Goal: Task Accomplishment & Management: Manage account settings

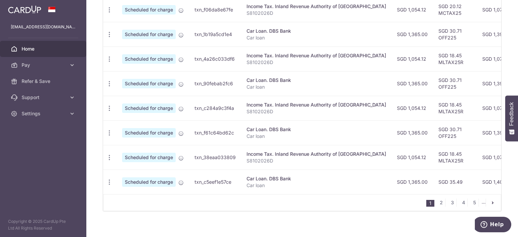
scroll to position [109, 0]
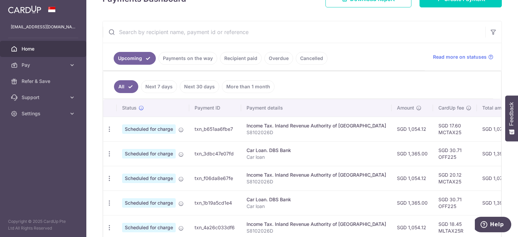
click at [185, 56] on link "Payments on the way" at bounding box center [188, 58] width 59 height 13
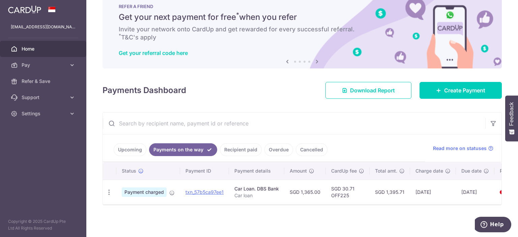
scroll to position [20, 0]
click at [132, 148] on link "Upcoming" at bounding box center [130, 149] width 33 height 13
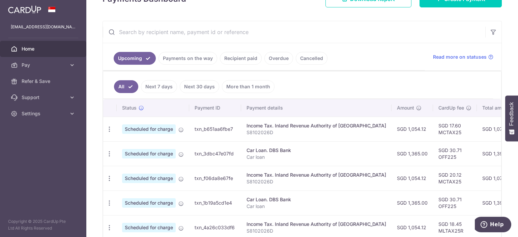
scroll to position [143, 0]
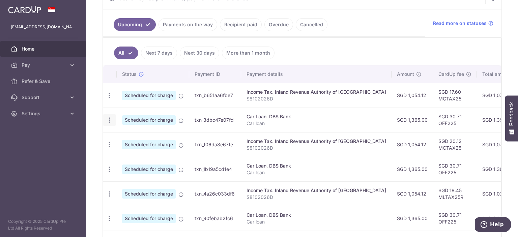
click at [112, 99] on icon "button" at bounding box center [109, 95] width 7 height 7
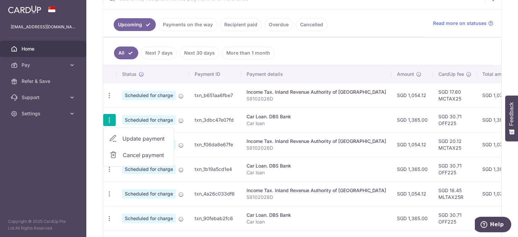
click at [127, 136] on span "Update payment" at bounding box center [145, 139] width 46 height 8
radio input "true"
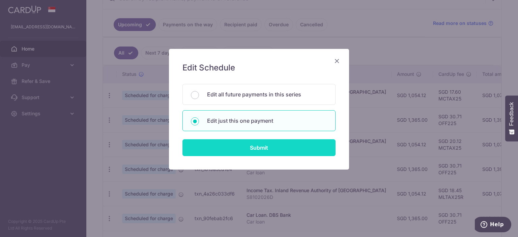
click at [245, 148] on input "Submit" at bounding box center [259, 147] width 153 height 17
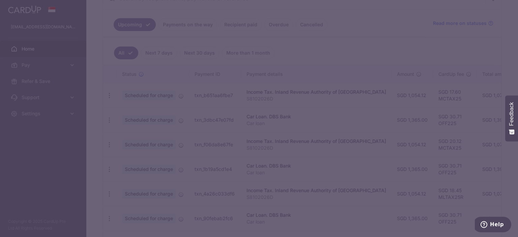
type input "OFF225"
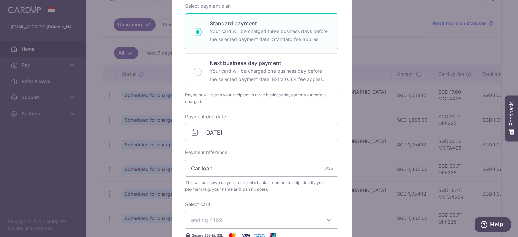
scroll to position [0, 0]
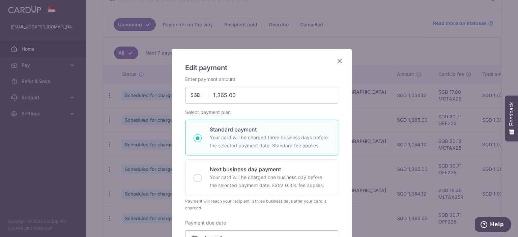
click at [336, 59] on icon "Close" at bounding box center [340, 61] width 8 height 8
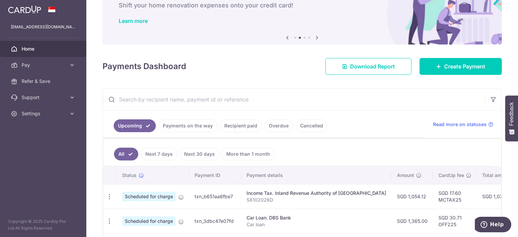
scroll to position [143, 0]
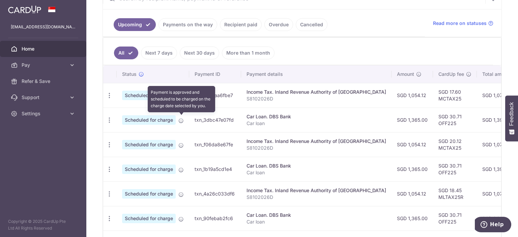
click at [179, 120] on icon at bounding box center [180, 120] width 5 height 5
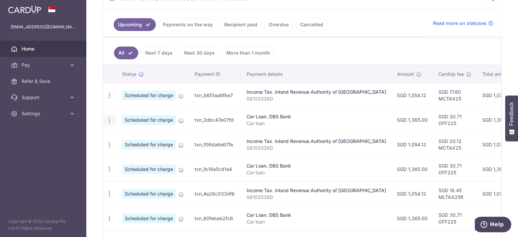
click at [106, 99] on icon "button" at bounding box center [109, 95] width 7 height 7
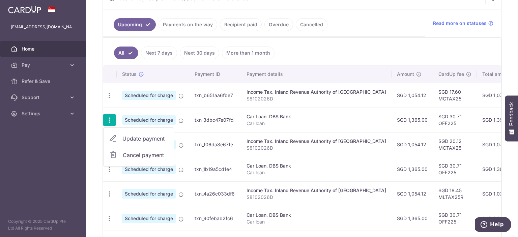
click at [123, 137] on span "Update payment" at bounding box center [145, 139] width 46 height 8
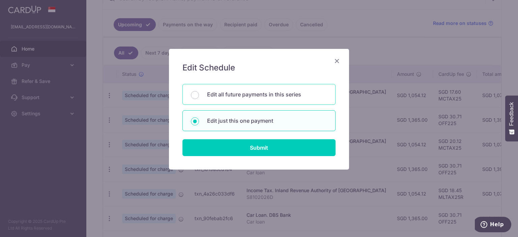
click at [229, 97] on p "Edit all future payments in this series" at bounding box center [267, 94] width 120 height 8
click at [199, 97] on input "Edit all future payments in this series" at bounding box center [195, 95] width 8 height 8
radio input "true"
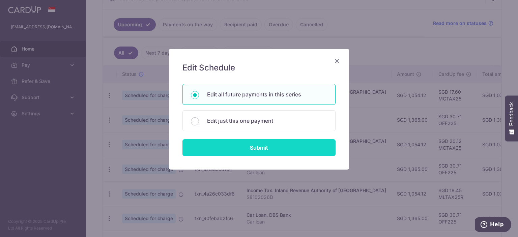
click at [235, 143] on input "Submit" at bounding box center [259, 147] width 153 height 17
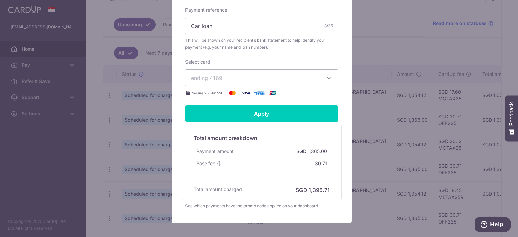
scroll to position [268, 0]
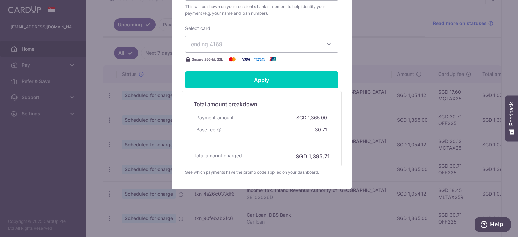
click at [392, 122] on div "Edit payment By clicking apply, you will make changes to all 81 payments to DBS…" at bounding box center [259, 118] width 518 height 237
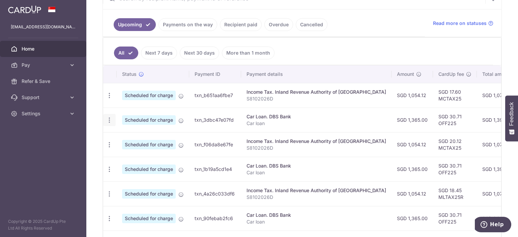
click at [112, 99] on icon "button" at bounding box center [109, 95] width 7 height 7
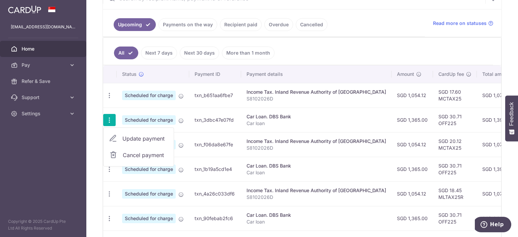
click at [126, 136] on span "Update payment" at bounding box center [145, 139] width 46 height 8
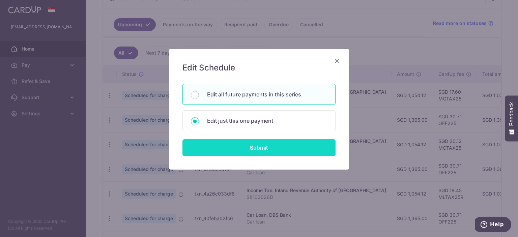
click at [225, 150] on input "Submit" at bounding box center [259, 147] width 153 height 17
radio input "true"
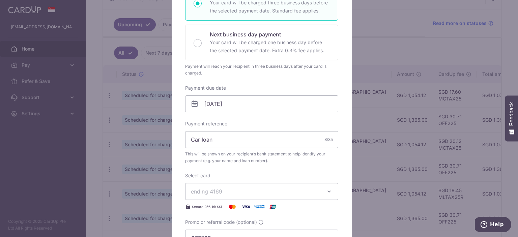
scroll to position [169, 0]
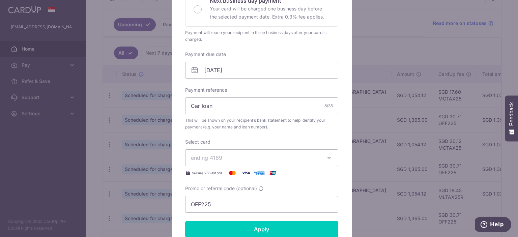
click at [293, 155] on span "ending 4169" at bounding box center [256, 158] width 130 height 8
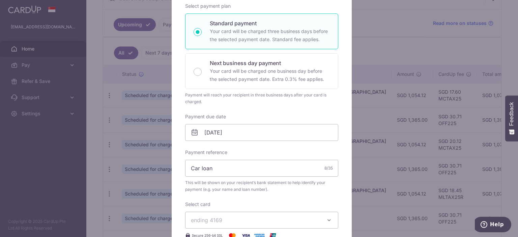
scroll to position [0, 0]
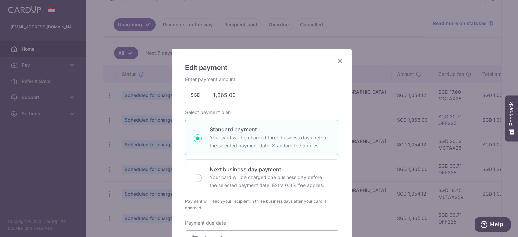
click at [336, 61] on icon "Close" at bounding box center [340, 61] width 8 height 8
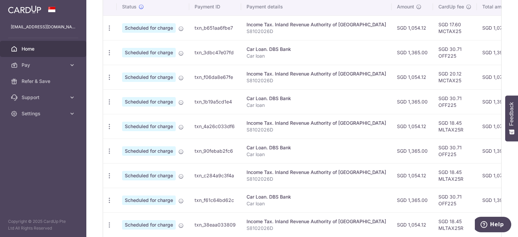
scroll to position [177, 0]
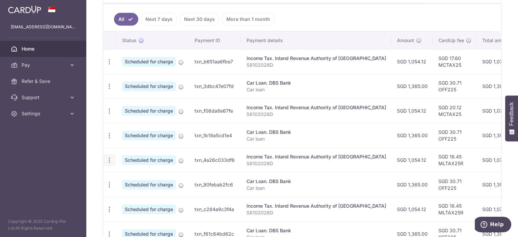
click at [109, 65] on icon "button" at bounding box center [109, 61] width 7 height 7
click at [137, 177] on span "Update payment" at bounding box center [145, 179] width 46 height 8
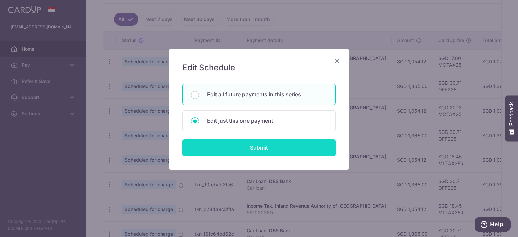
click at [246, 147] on input "Submit" at bounding box center [259, 147] width 153 height 17
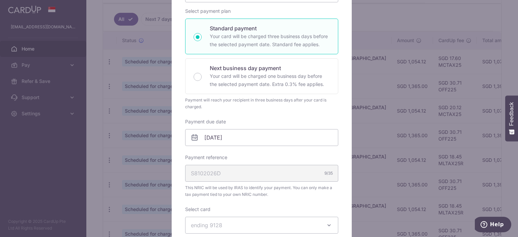
scroll to position [169, 0]
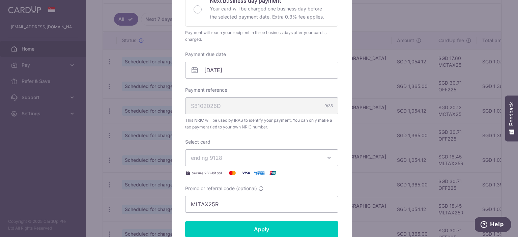
click at [314, 157] on span "ending 9128" at bounding box center [256, 158] width 130 height 8
click at [260, 186] on span "**** 4169" at bounding box center [262, 190] width 142 height 8
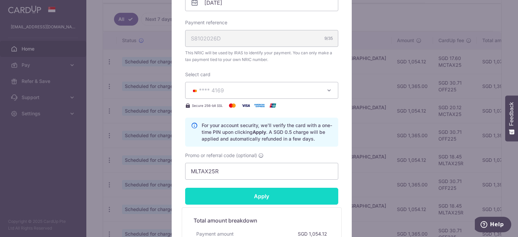
scroll to position [270, 0]
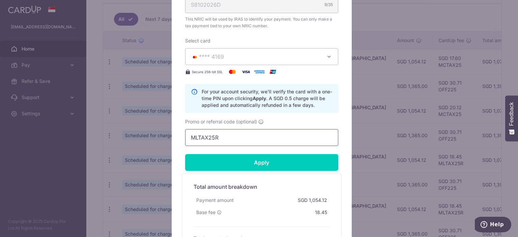
drag, startPoint x: 227, startPoint y: 138, endPoint x: 167, endPoint y: 133, distance: 60.3
click at [167, 133] on div "Edit payment By clicking apply, you will make changes to all 81 payments to Inl…" at bounding box center [259, 118] width 518 height 237
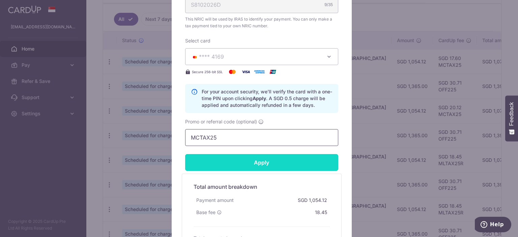
type input "MCTAX25"
click at [256, 163] on input "Apply" at bounding box center [261, 162] width 153 height 17
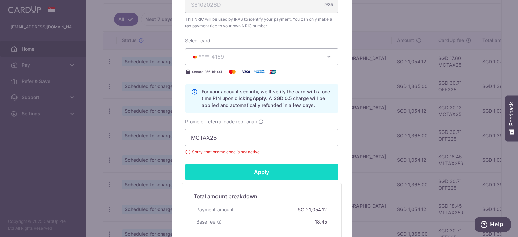
click at [256, 170] on input "Apply" at bounding box center [261, 172] width 153 height 17
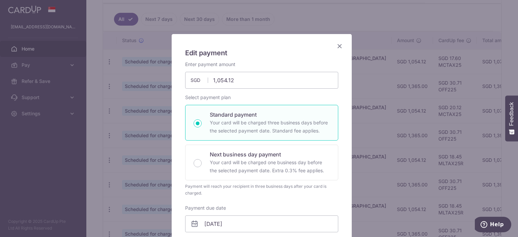
scroll to position [0, 0]
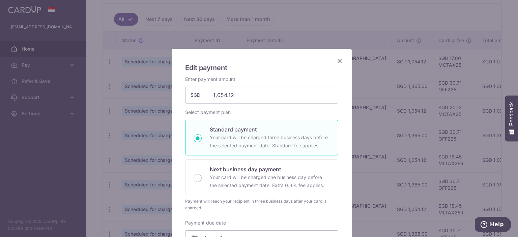
click at [339, 60] on icon "Close" at bounding box center [340, 61] width 8 height 8
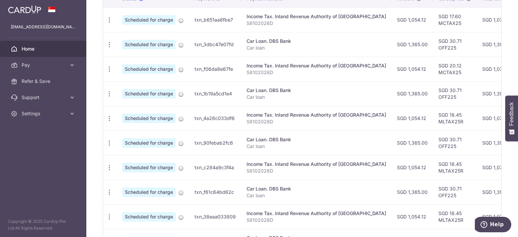
scroll to position [286, 0]
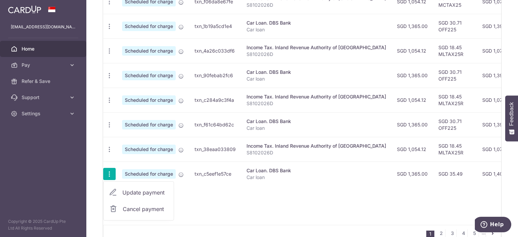
click at [135, 191] on span "Update payment" at bounding box center [145, 193] width 46 height 8
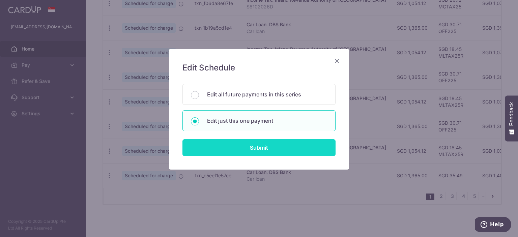
click at [260, 148] on input "Submit" at bounding box center [259, 147] width 153 height 17
radio input "true"
type input "1,365.00"
type input "[DATE]"
type input "Car loan"
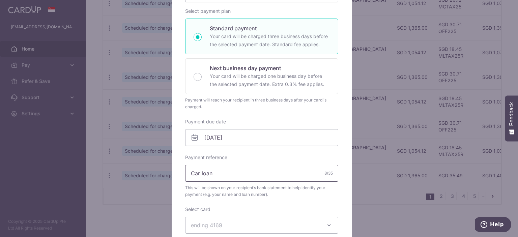
scroll to position [202, 0]
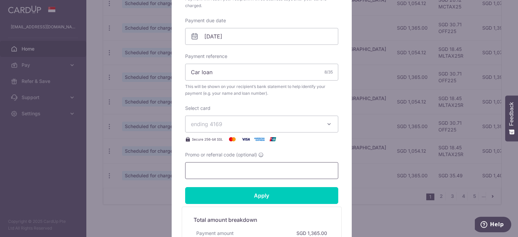
click at [257, 171] on input "Promo or referral code (optional)" at bounding box center [261, 170] width 153 height 17
click at [201, 167] on input "OFF25" at bounding box center [261, 170] width 153 height 17
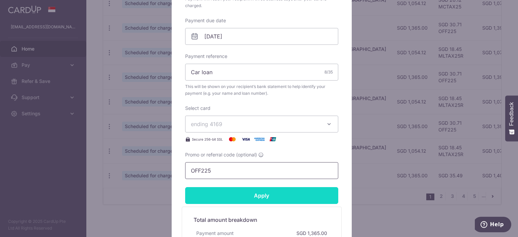
type input "OFF225"
click at [226, 191] on input "Apply" at bounding box center [261, 195] width 153 height 17
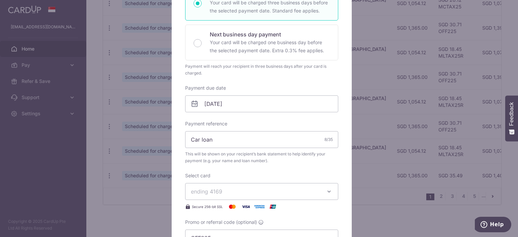
scroll to position [0, 0]
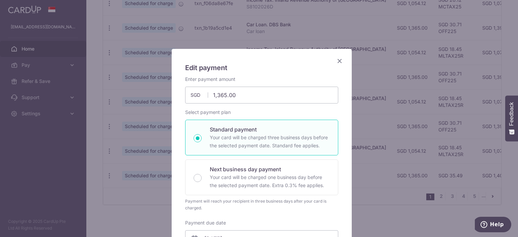
click at [338, 59] on icon "Close" at bounding box center [340, 61] width 8 height 8
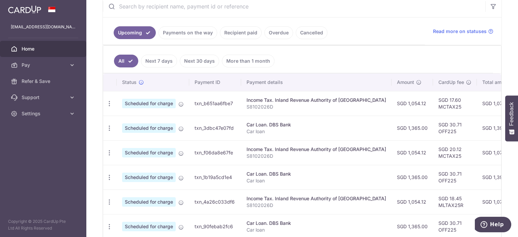
scroll to position [236, 0]
